Goal: Information Seeking & Learning: Find specific fact

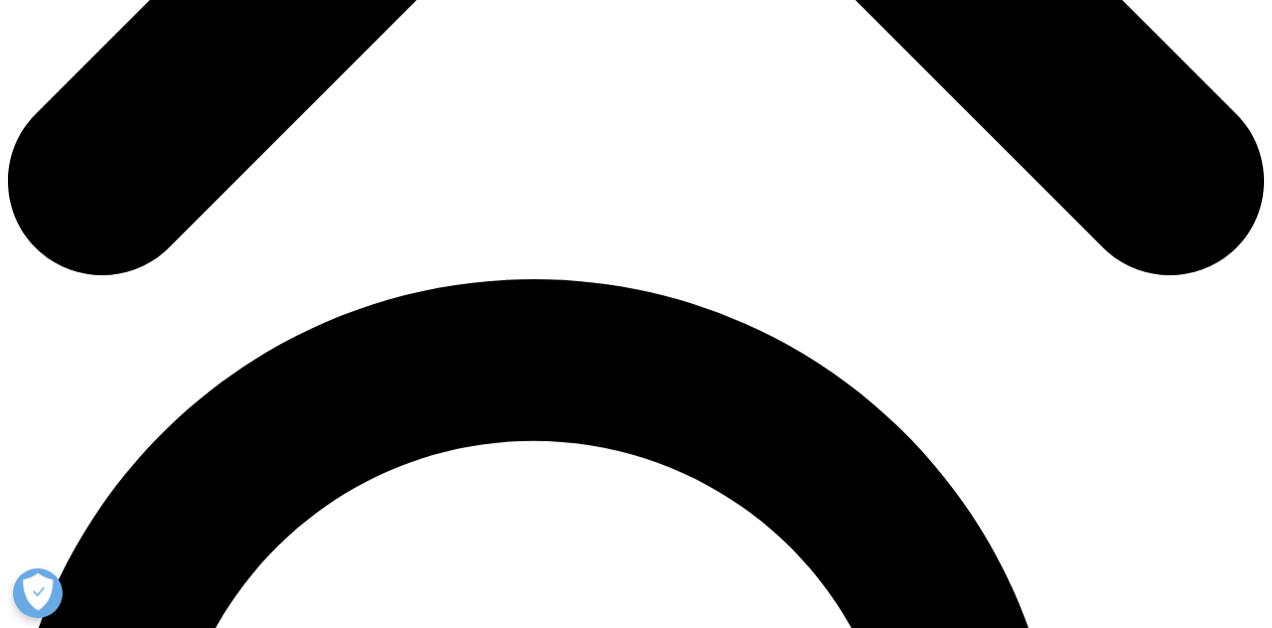
scroll to position [1011, 0]
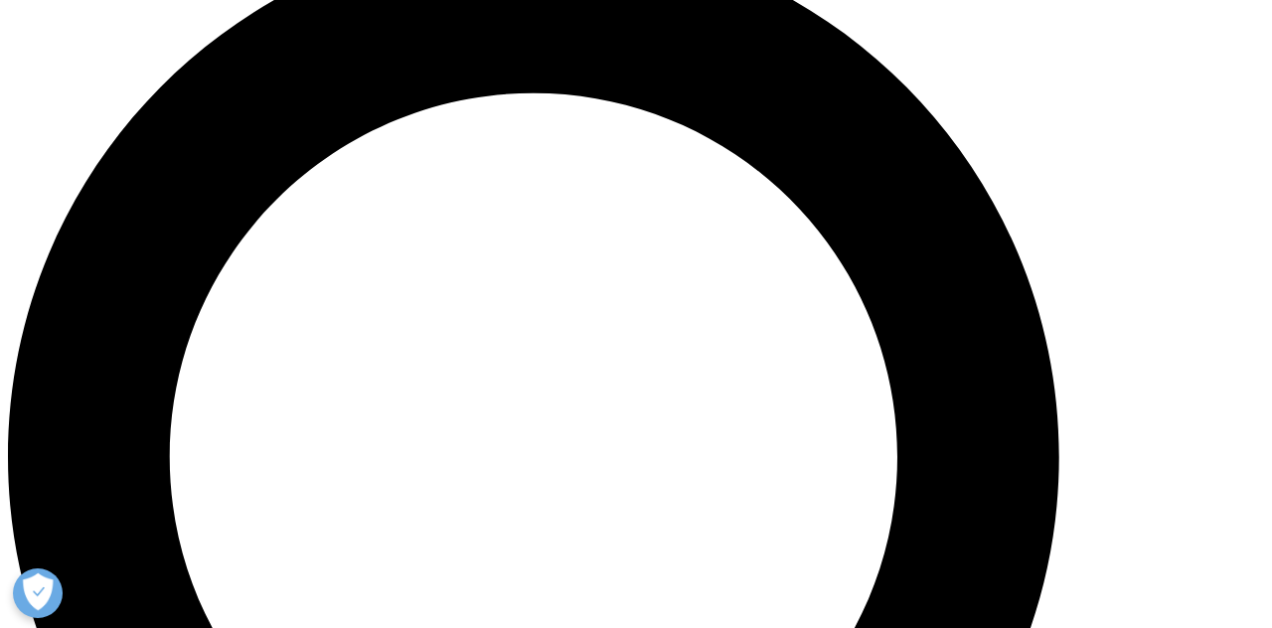
scroll to position [1358, 0]
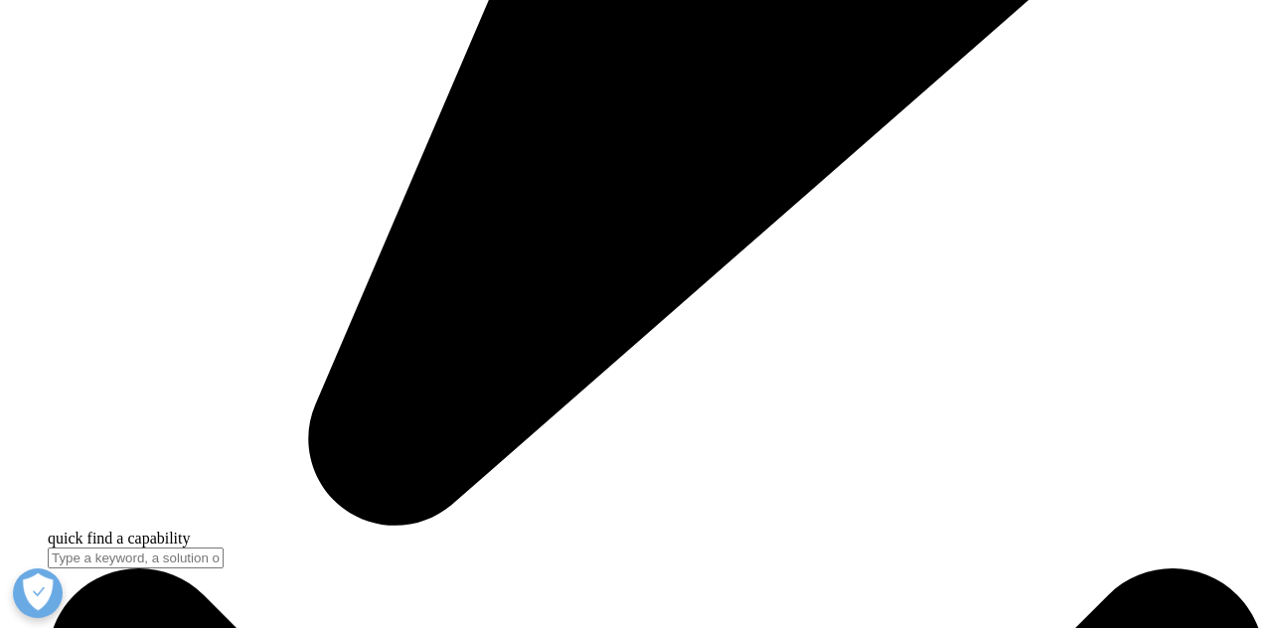
scroll to position [5060, 0]
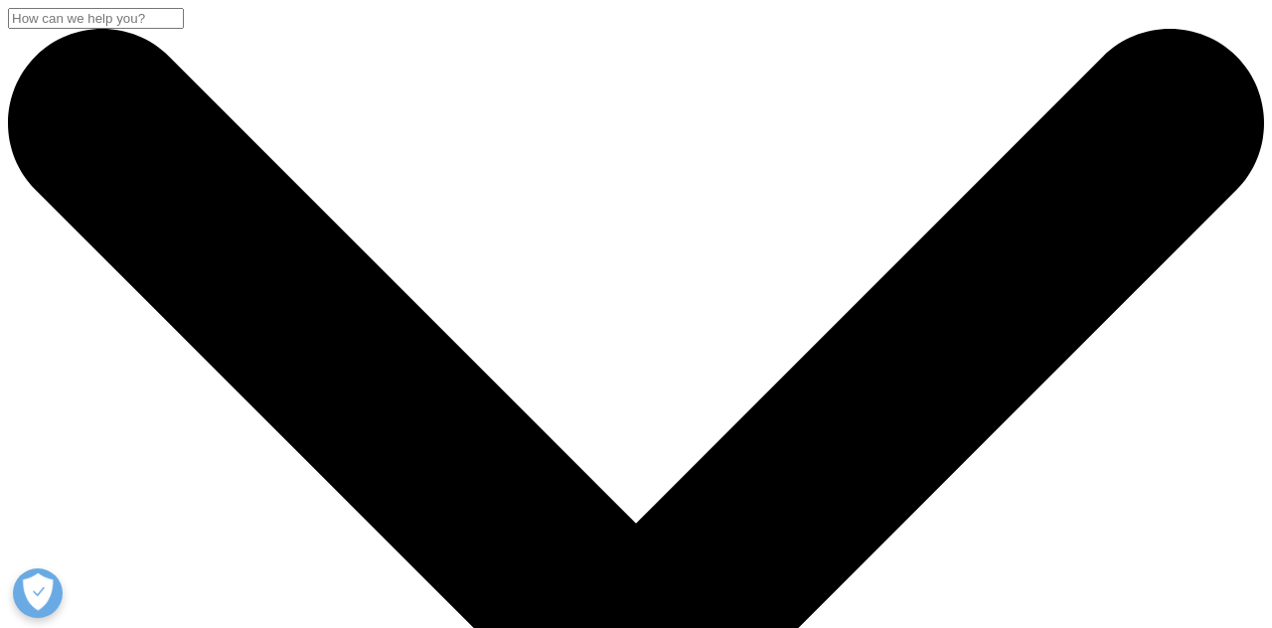
drag, startPoint x: 132, startPoint y: 312, endPoint x: 391, endPoint y: 321, distance: 259.5
type input "global pharma market segmentation"
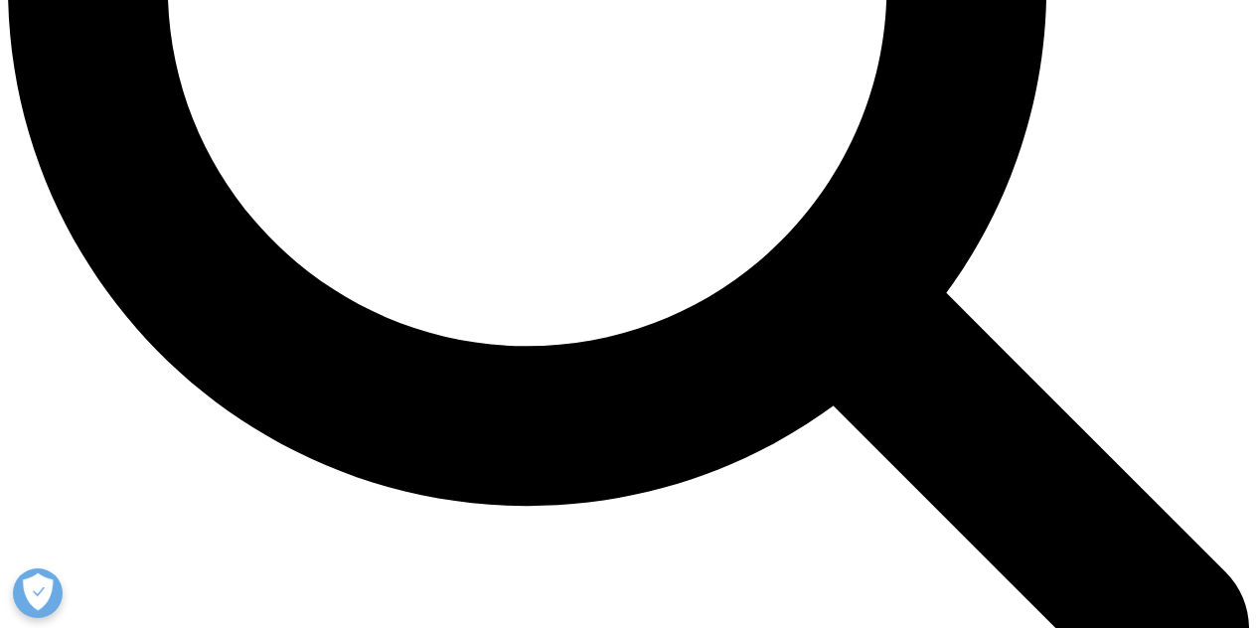
scroll to position [1854, 0]
